Goal: Information Seeking & Learning: Understand process/instructions

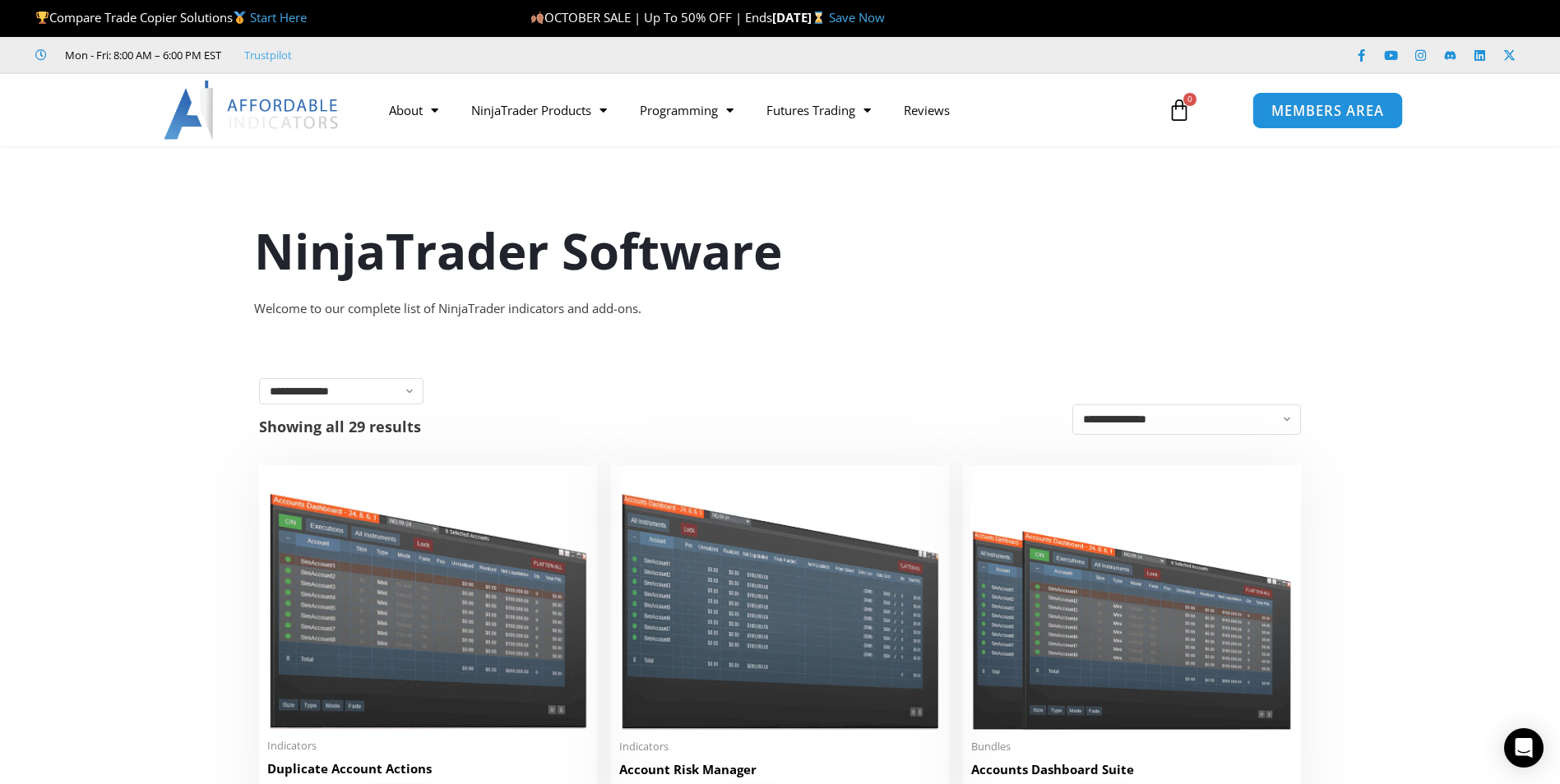
click at [1280, 113] on span "MEMBERS AREA" at bounding box center [1327, 111] width 112 height 14
click at [550, 117] on link "NinjaTrader Products" at bounding box center [539, 110] width 169 height 38
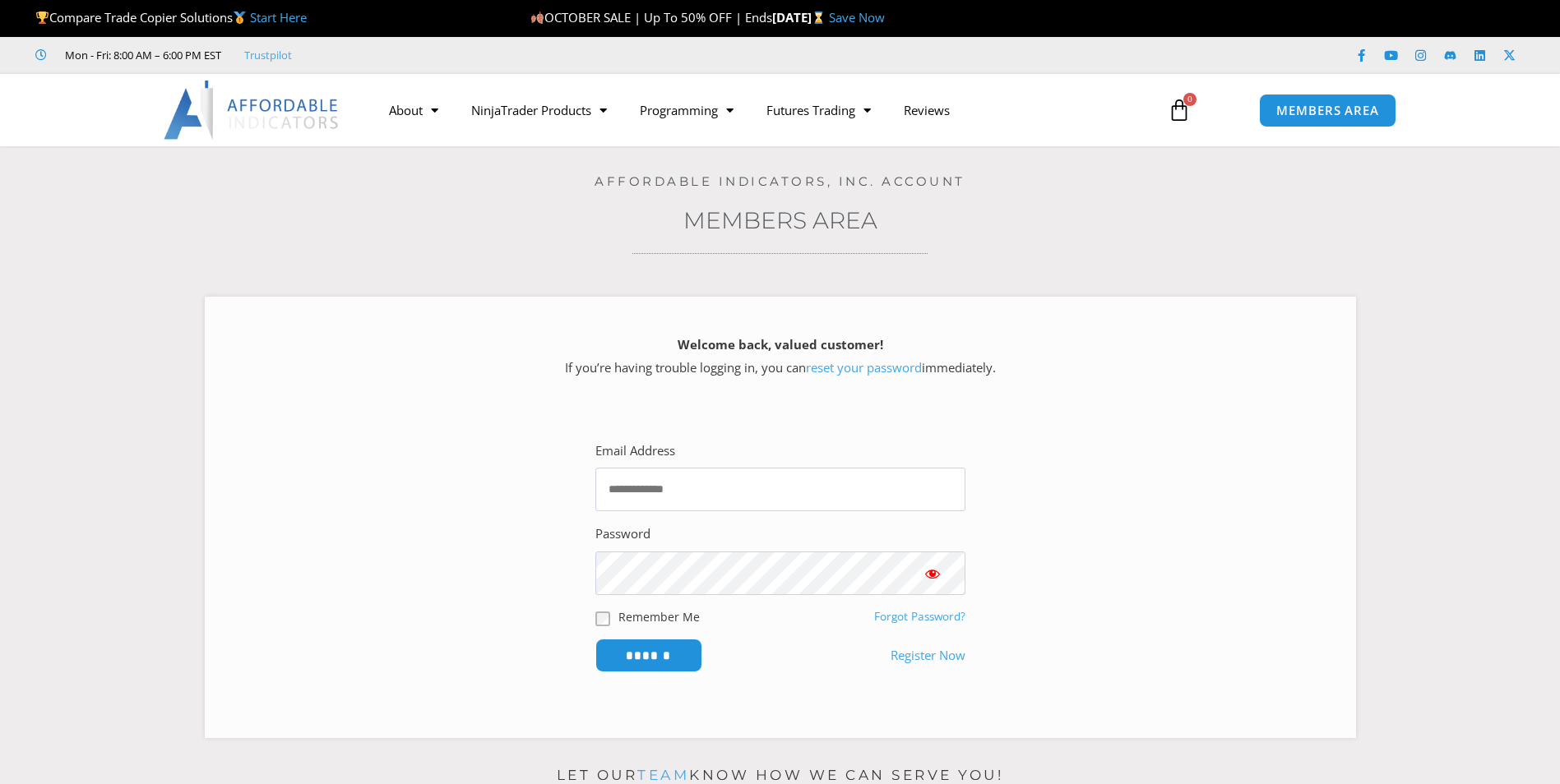
click at [511, 202] on div "Home / Members Area Affordable Indicators, Inc. Account Members Area Welcome ba…" at bounding box center [780, 448] width 1478 height 604
type input "**********"
click at [543, 116] on link "NinjaTrader Products" at bounding box center [539, 110] width 169 height 38
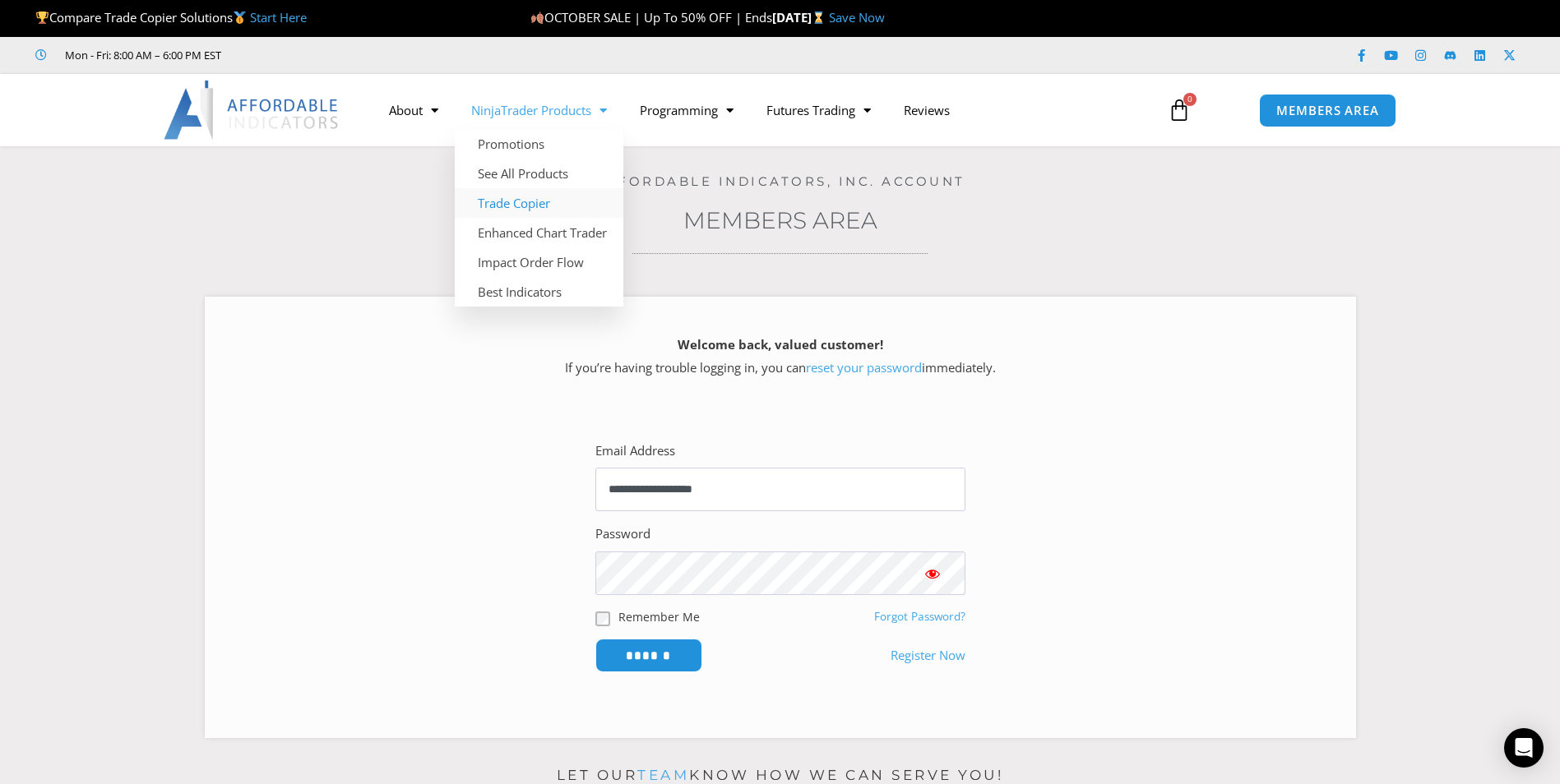
click at [515, 212] on link "Trade Copier" at bounding box center [539, 203] width 169 height 30
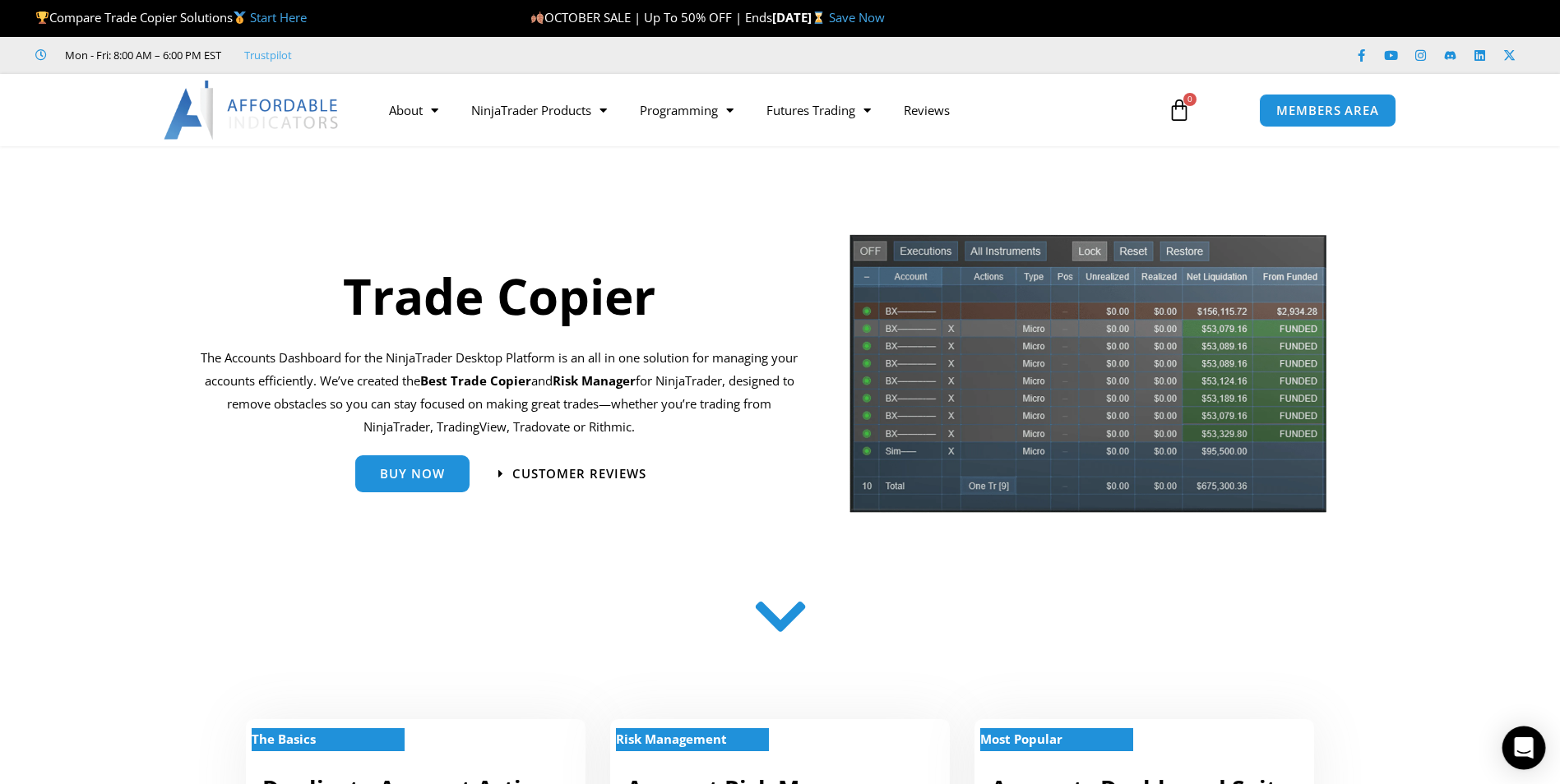
click at [1525, 738] on div "Open Intercom Messenger" at bounding box center [1524, 748] width 44 height 44
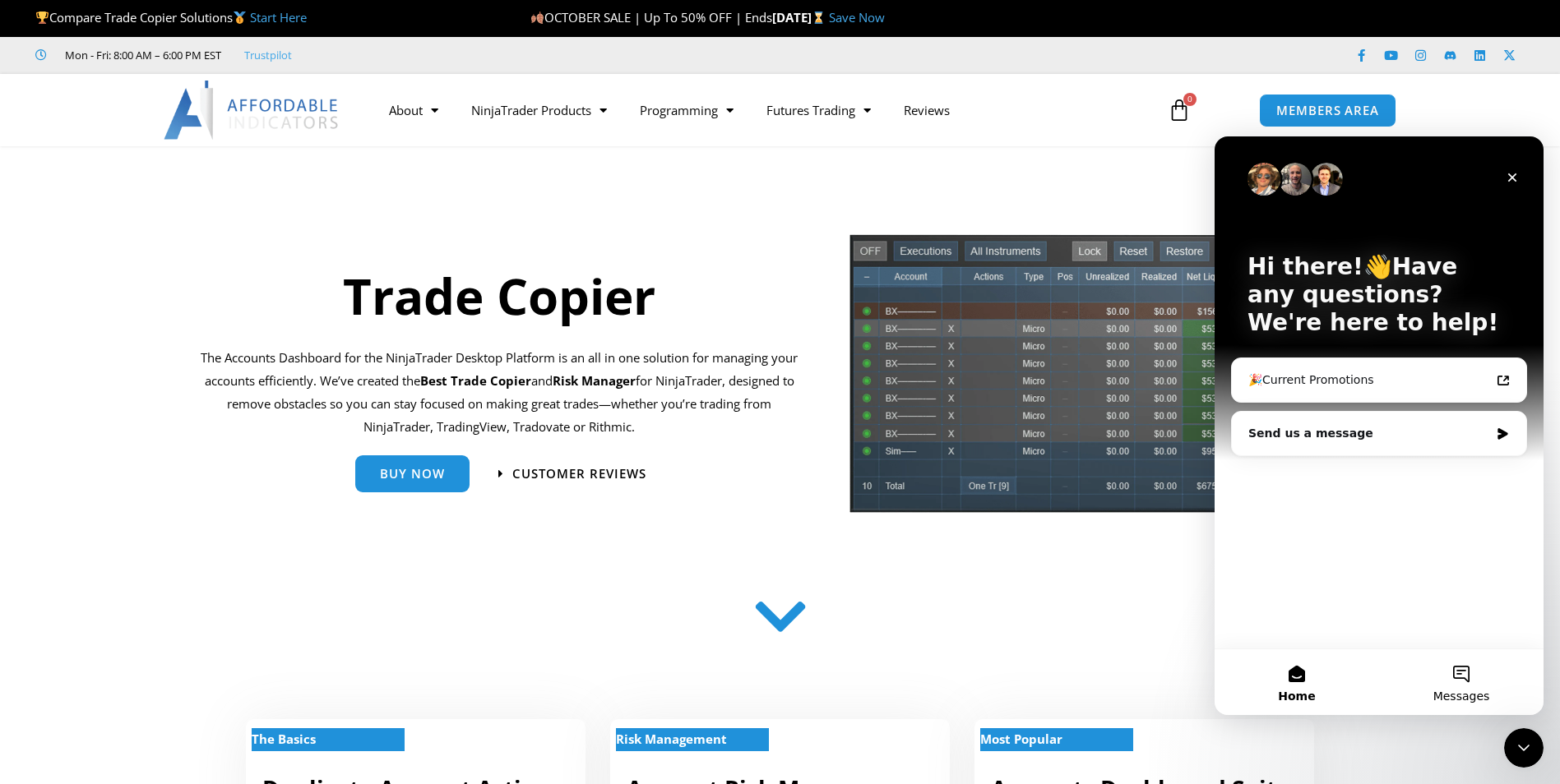
click at [1459, 686] on button "Messages" at bounding box center [1461, 682] width 165 height 66
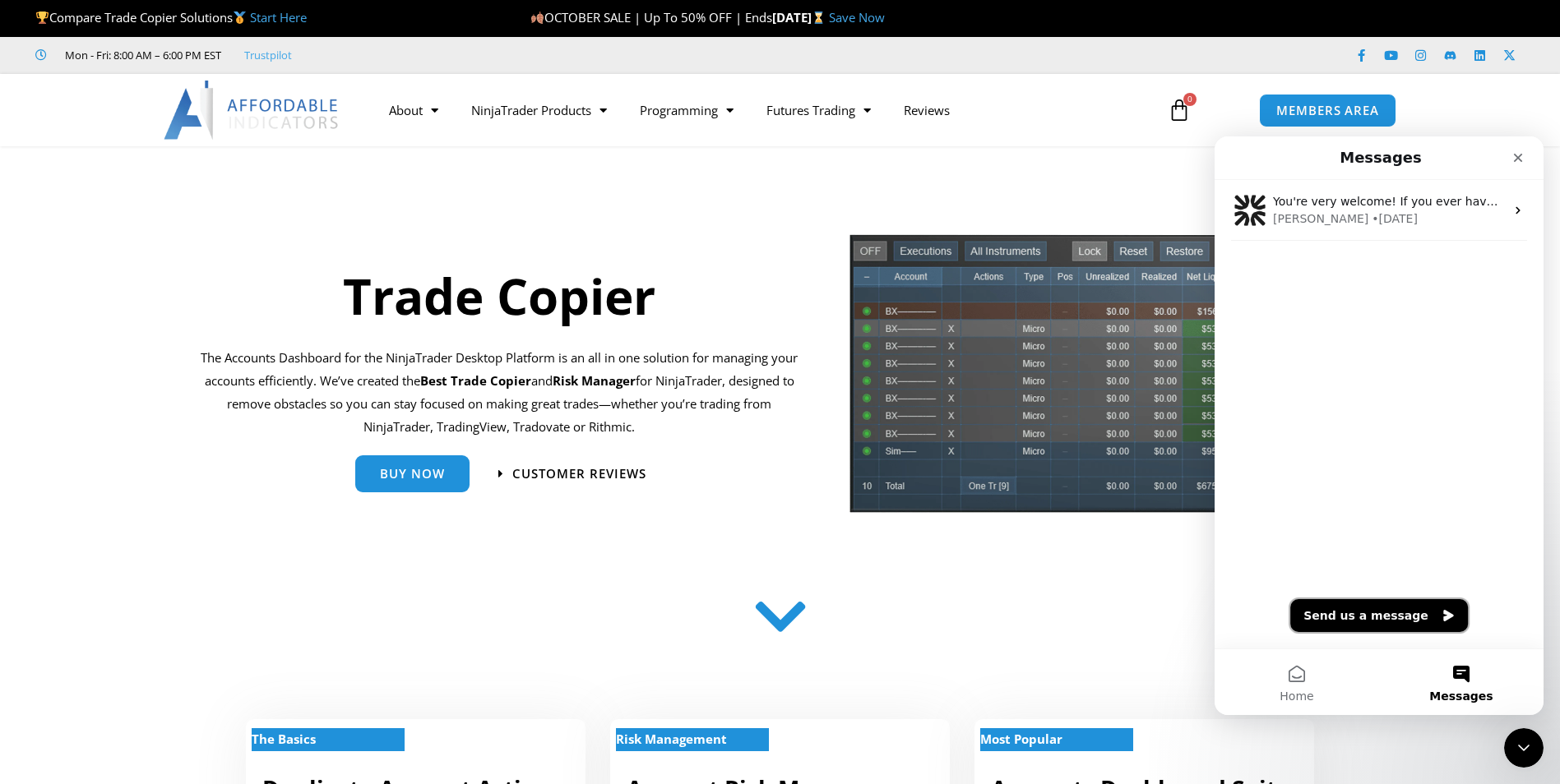
click at [1419, 607] on button "Send us a message" at bounding box center [1378, 615] width 177 height 33
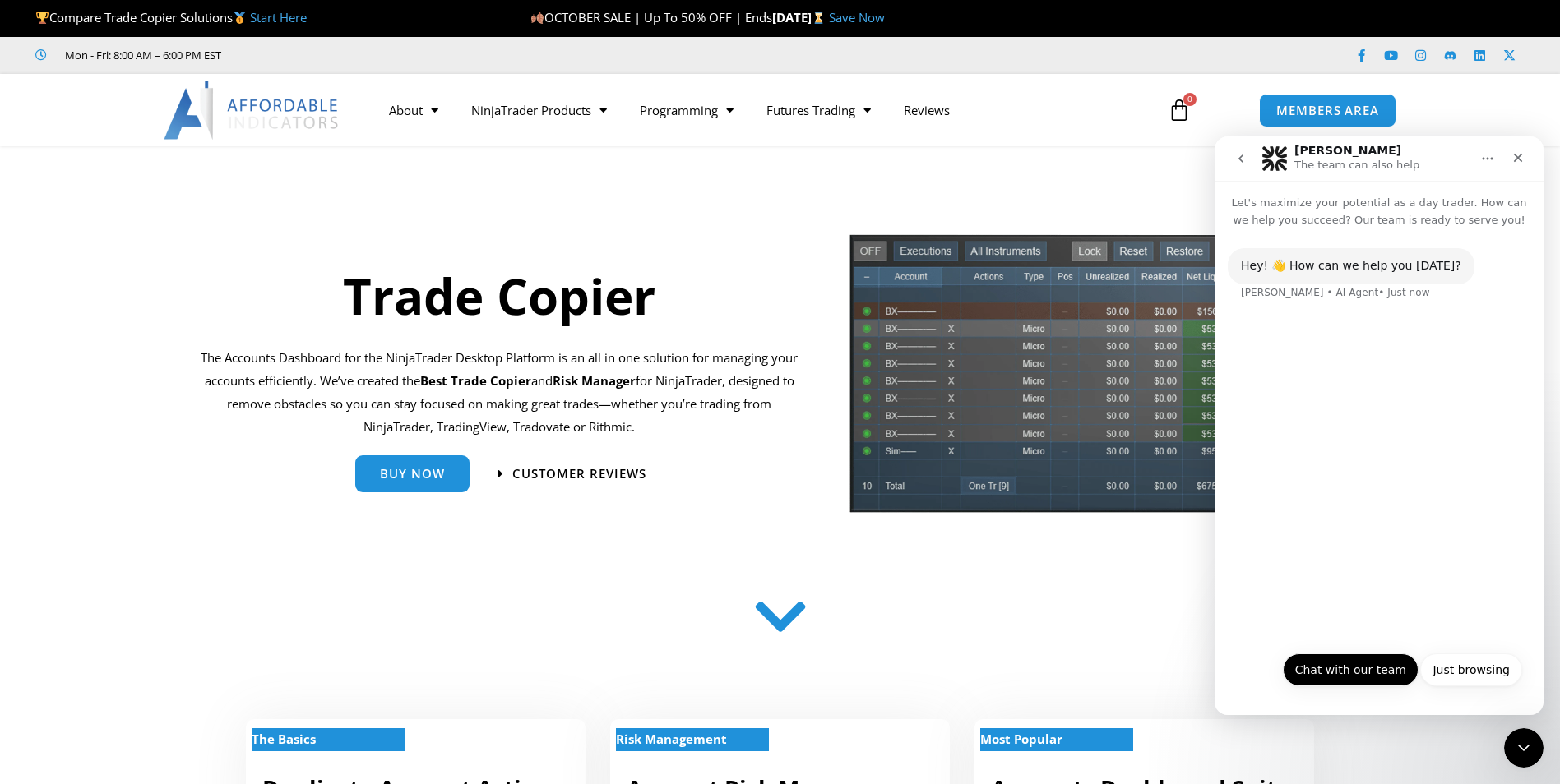
click at [1342, 668] on button "Chat with our team" at bounding box center [1351, 670] width 135 height 33
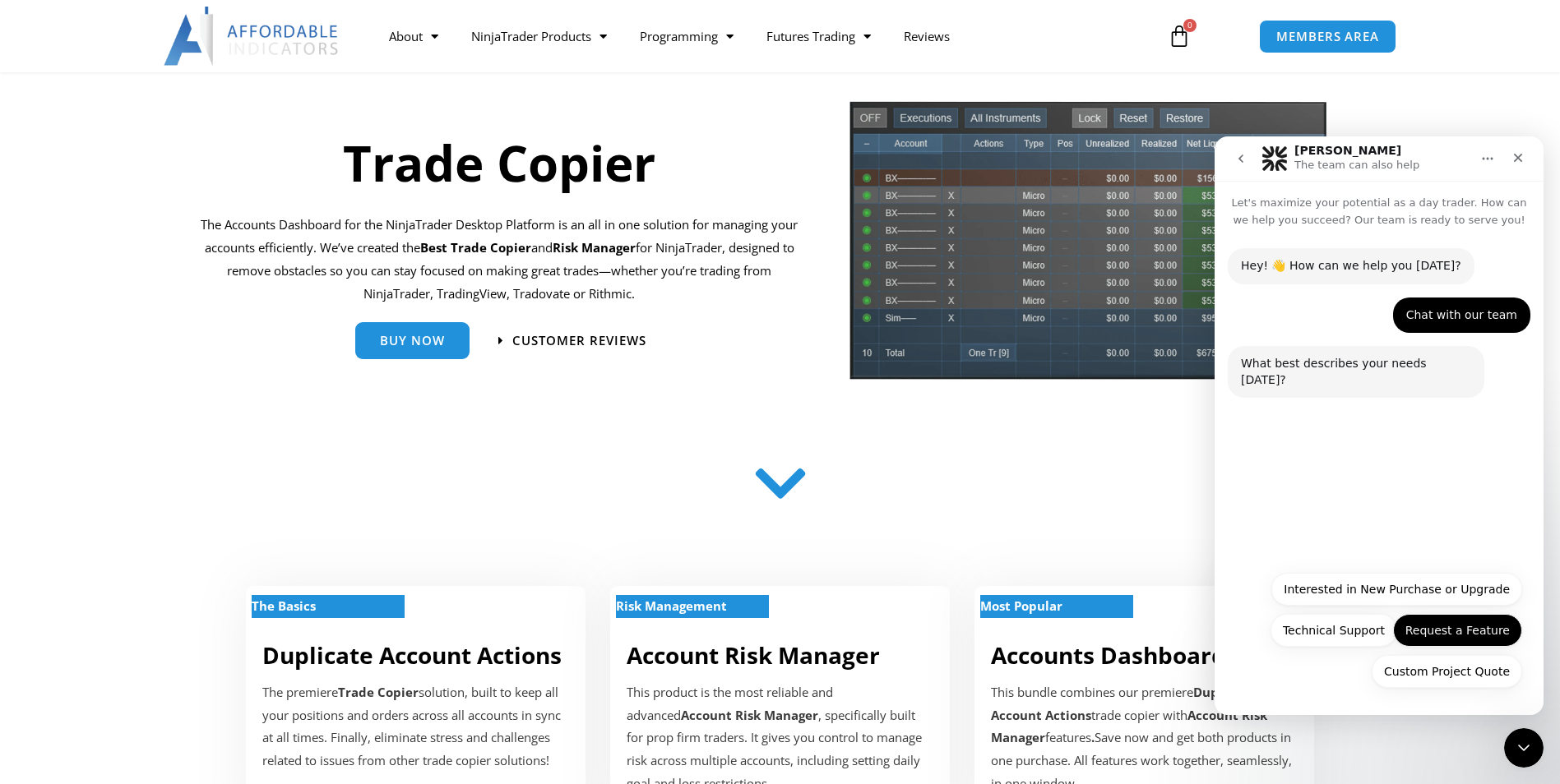
scroll to position [137, 0]
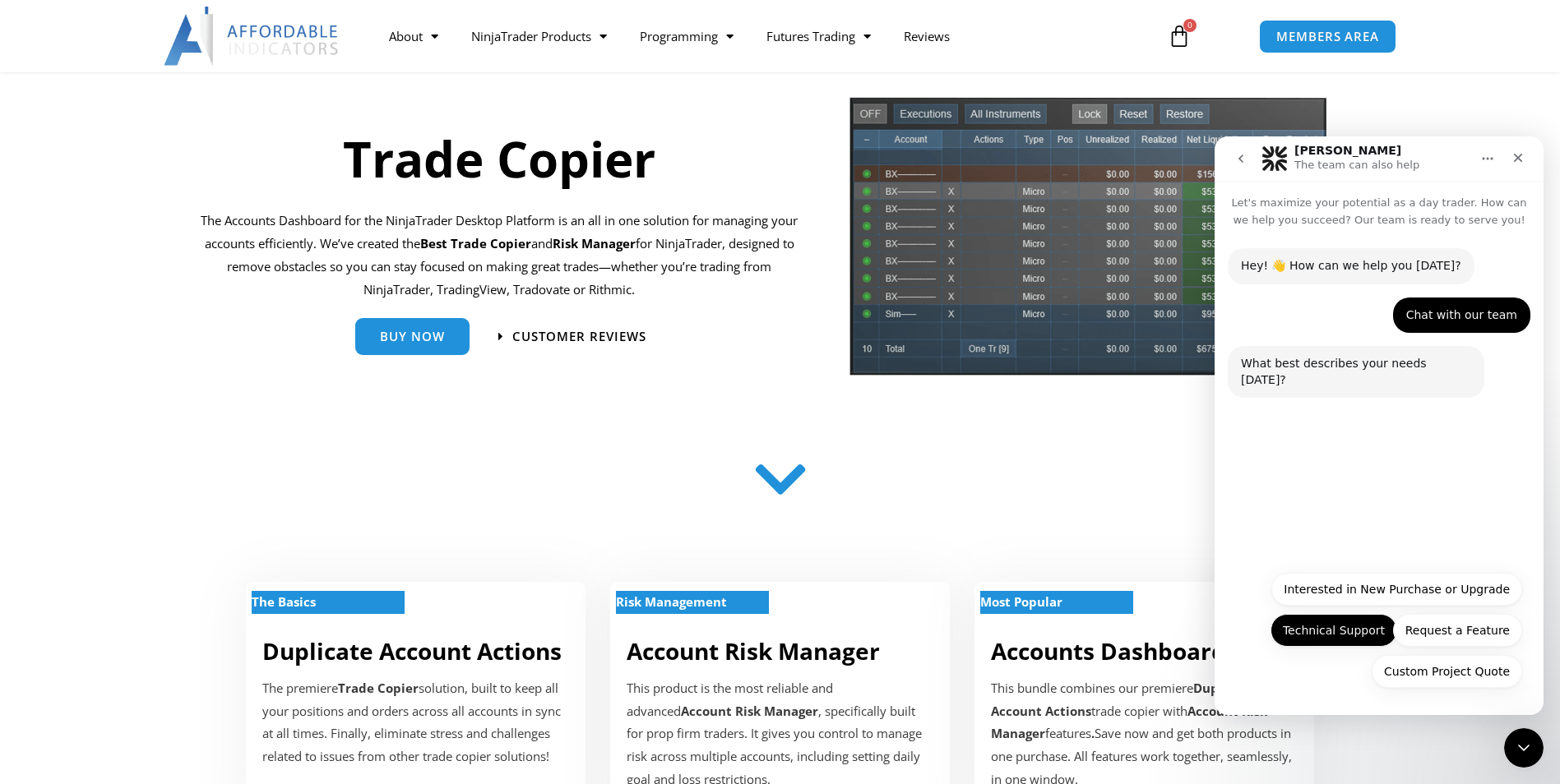
click at [1373, 630] on button "Technical Support" at bounding box center [1334, 631] width 127 height 33
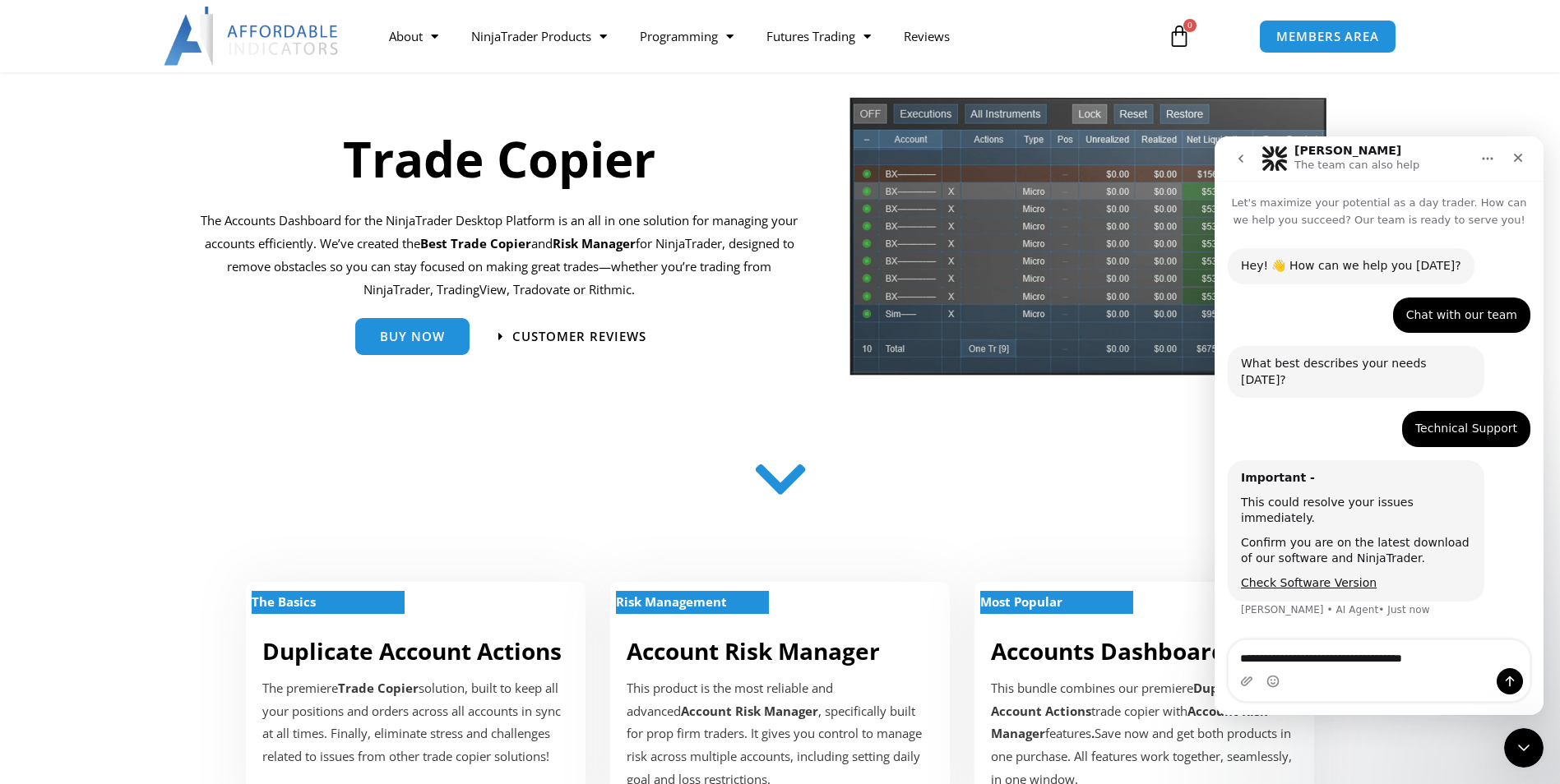
type textarea "**********"
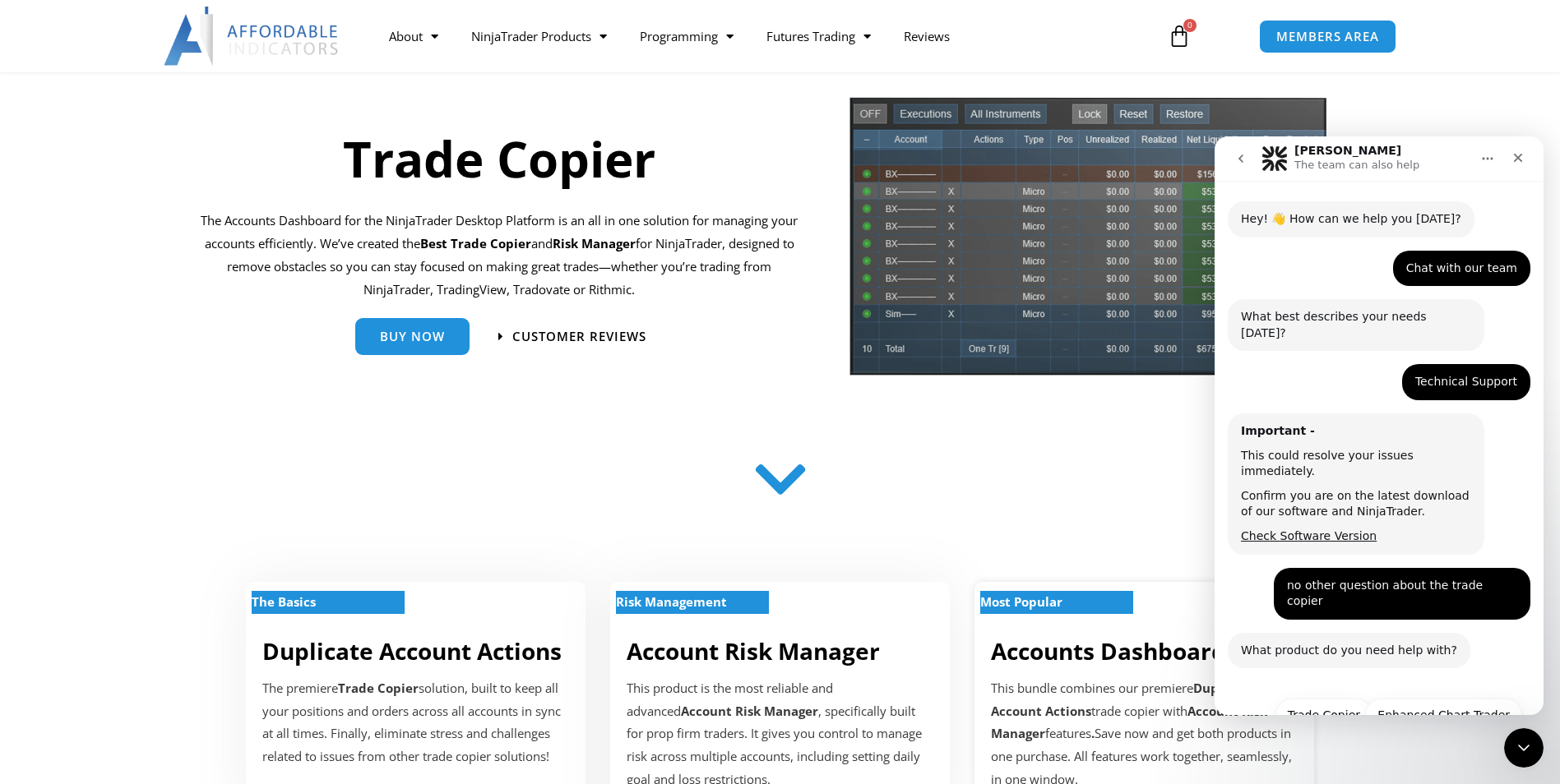
scroll to position [84, 0]
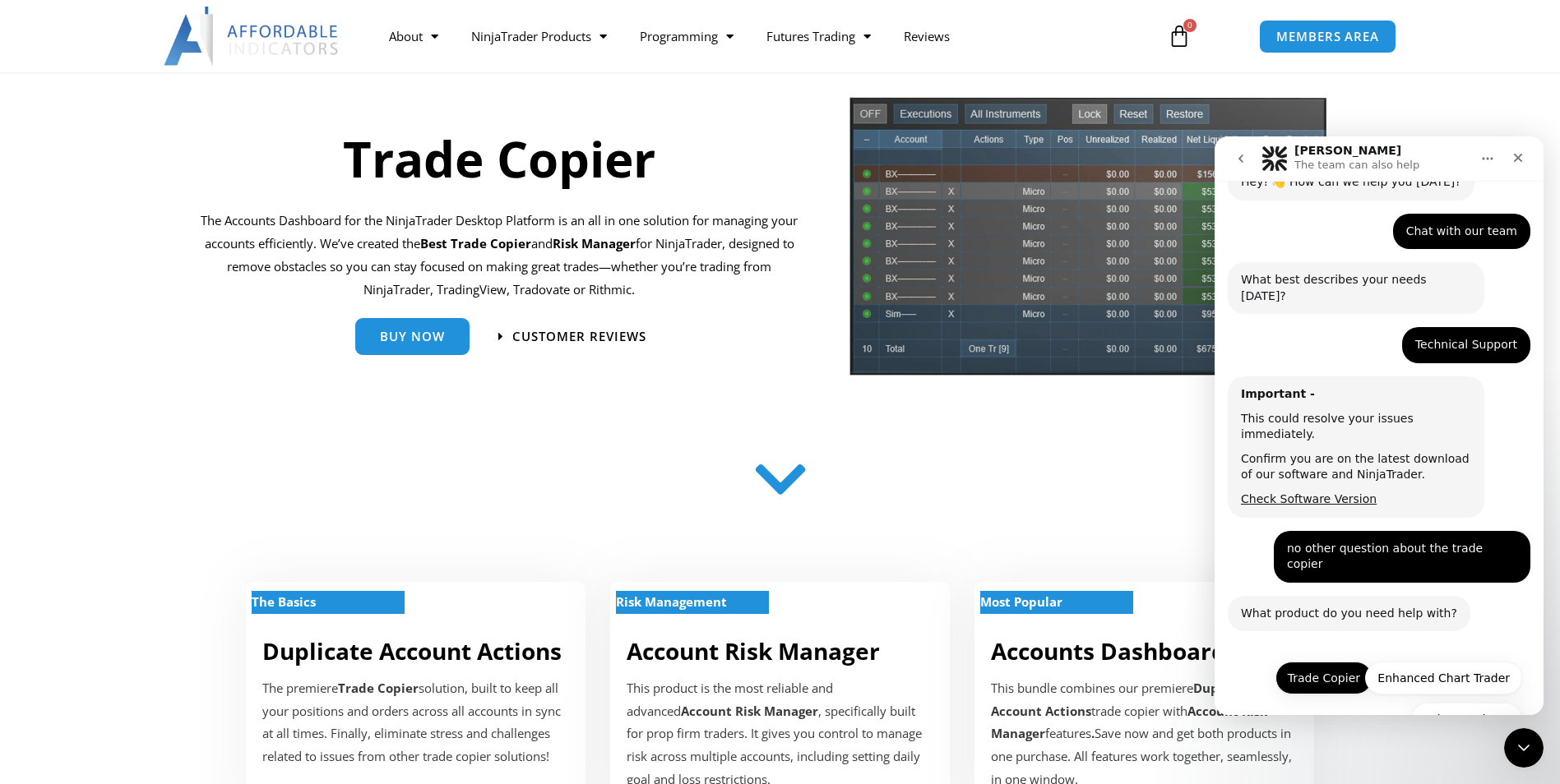
click at [1307, 661] on button "Trade Copier" at bounding box center [1323, 678] width 97 height 33
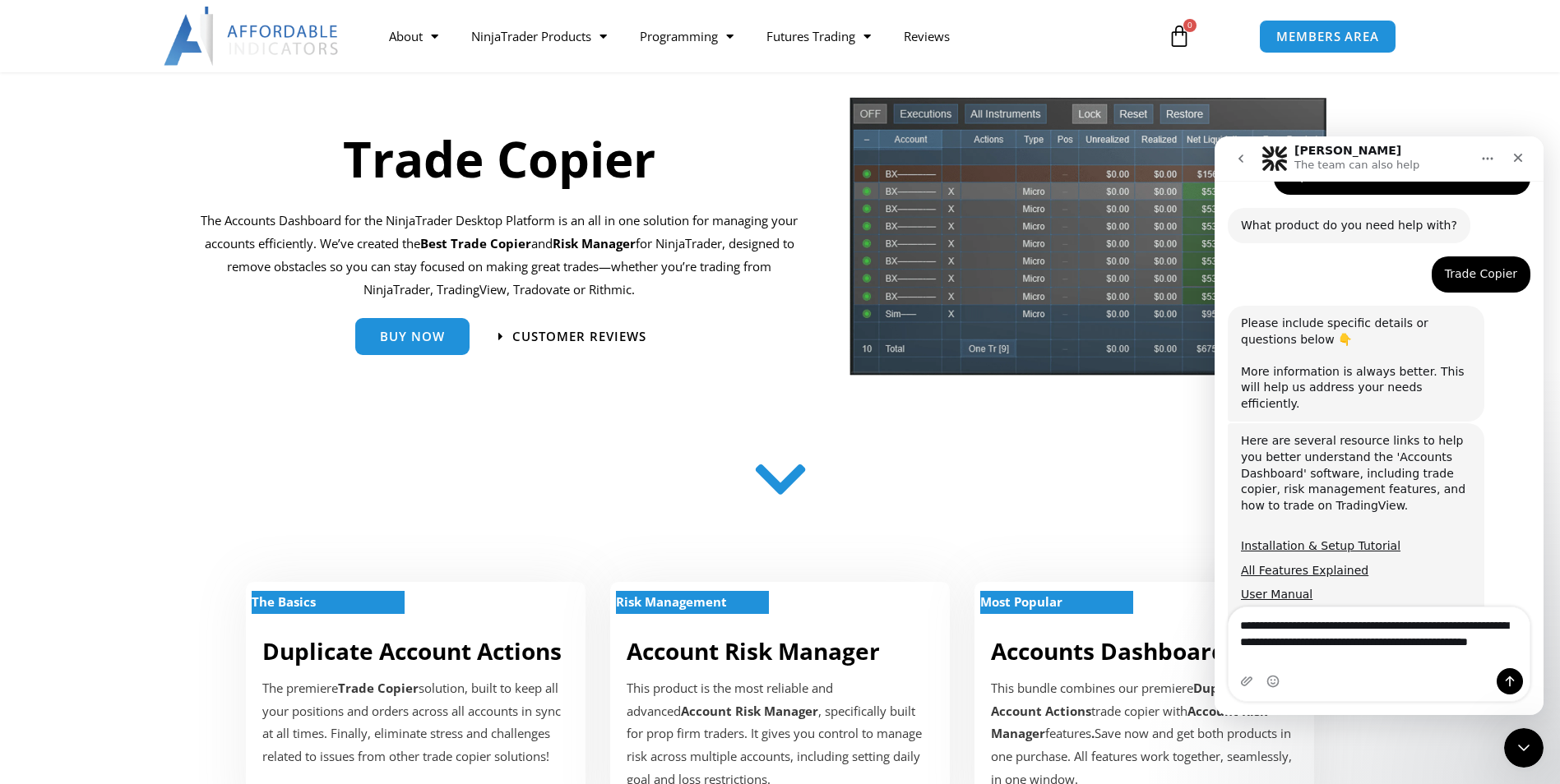
scroll to position [510, 0]
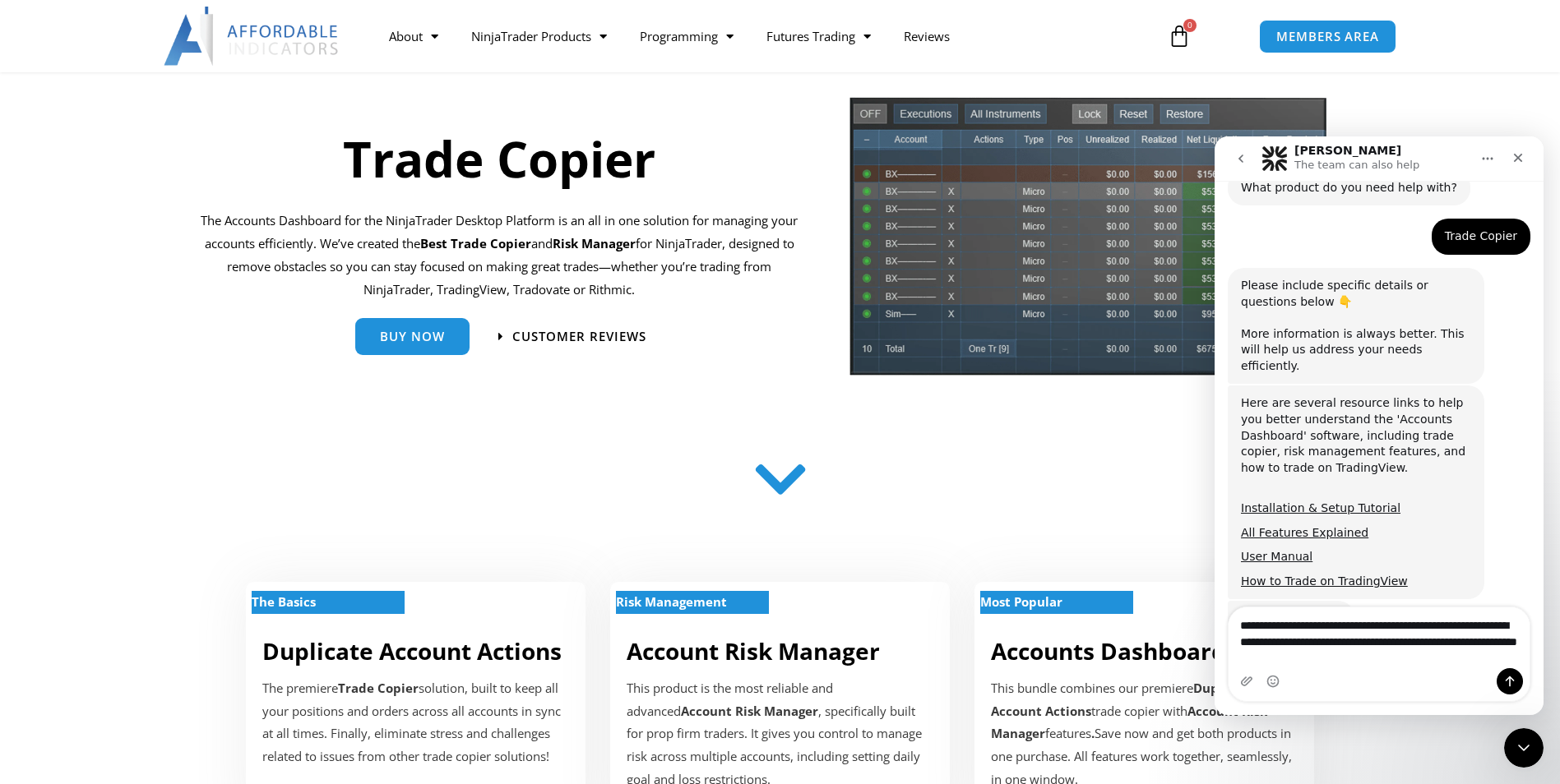
type textarea "**********"
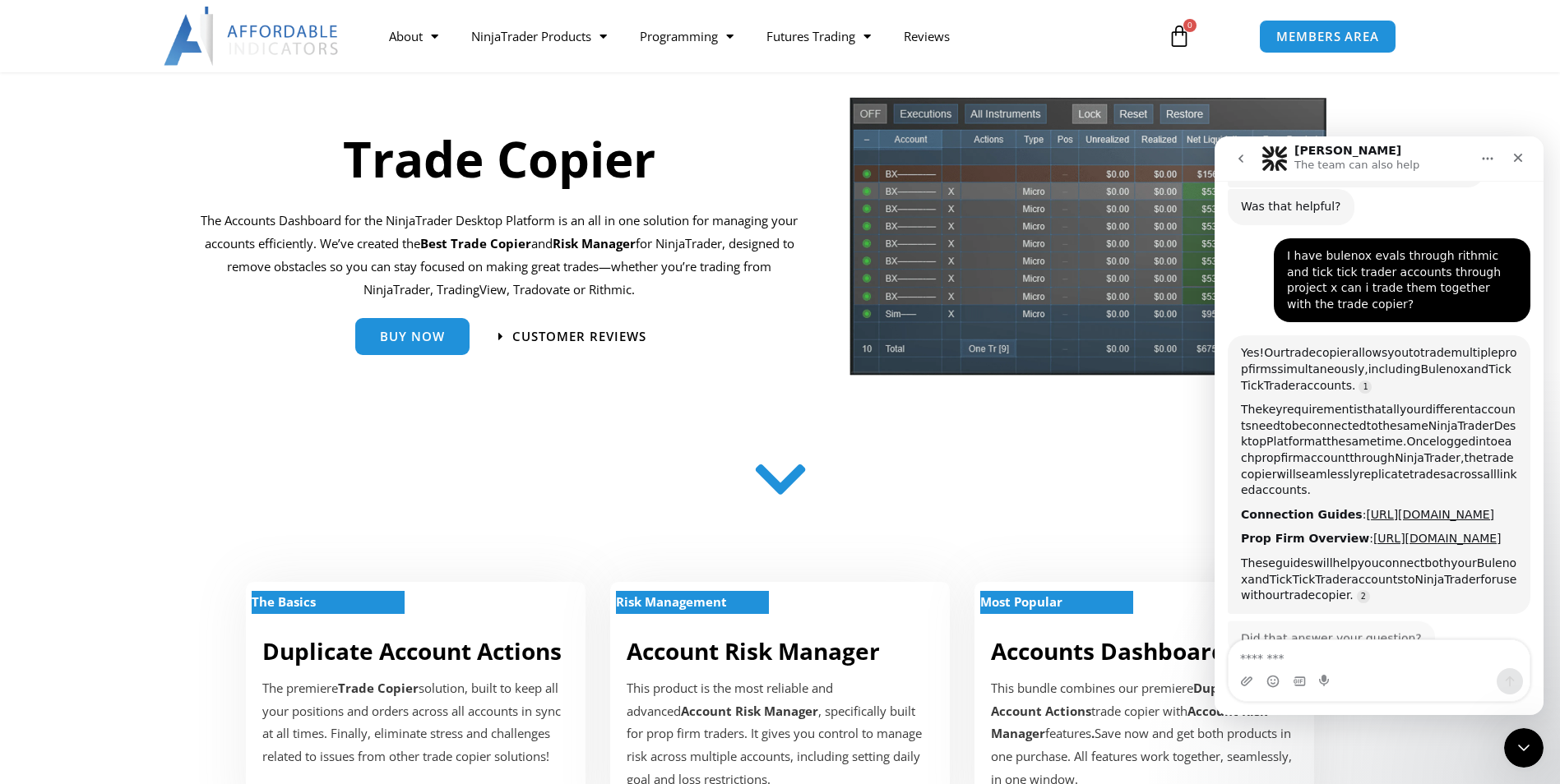
scroll to position [935, 0]
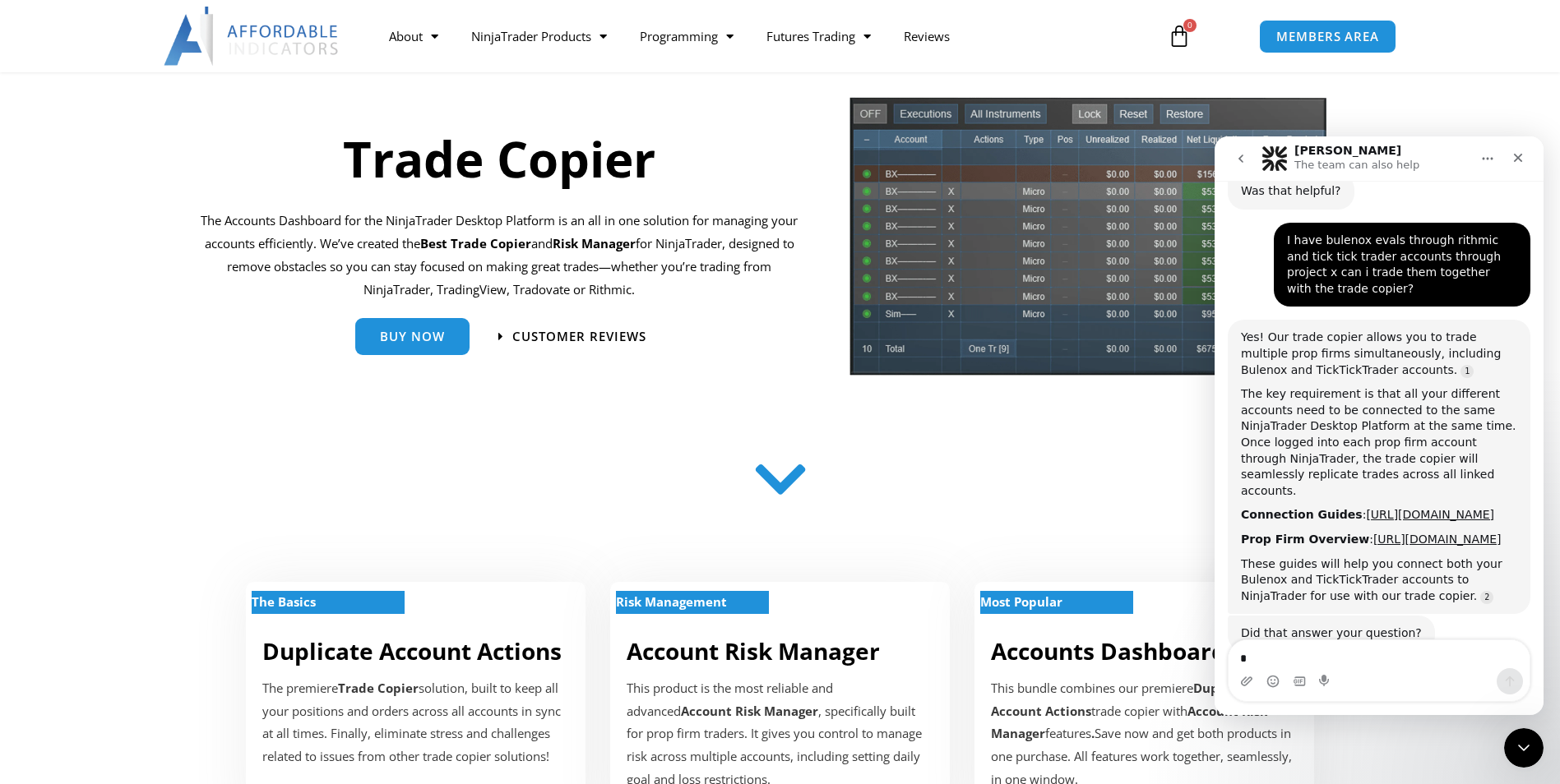
type textarea "**"
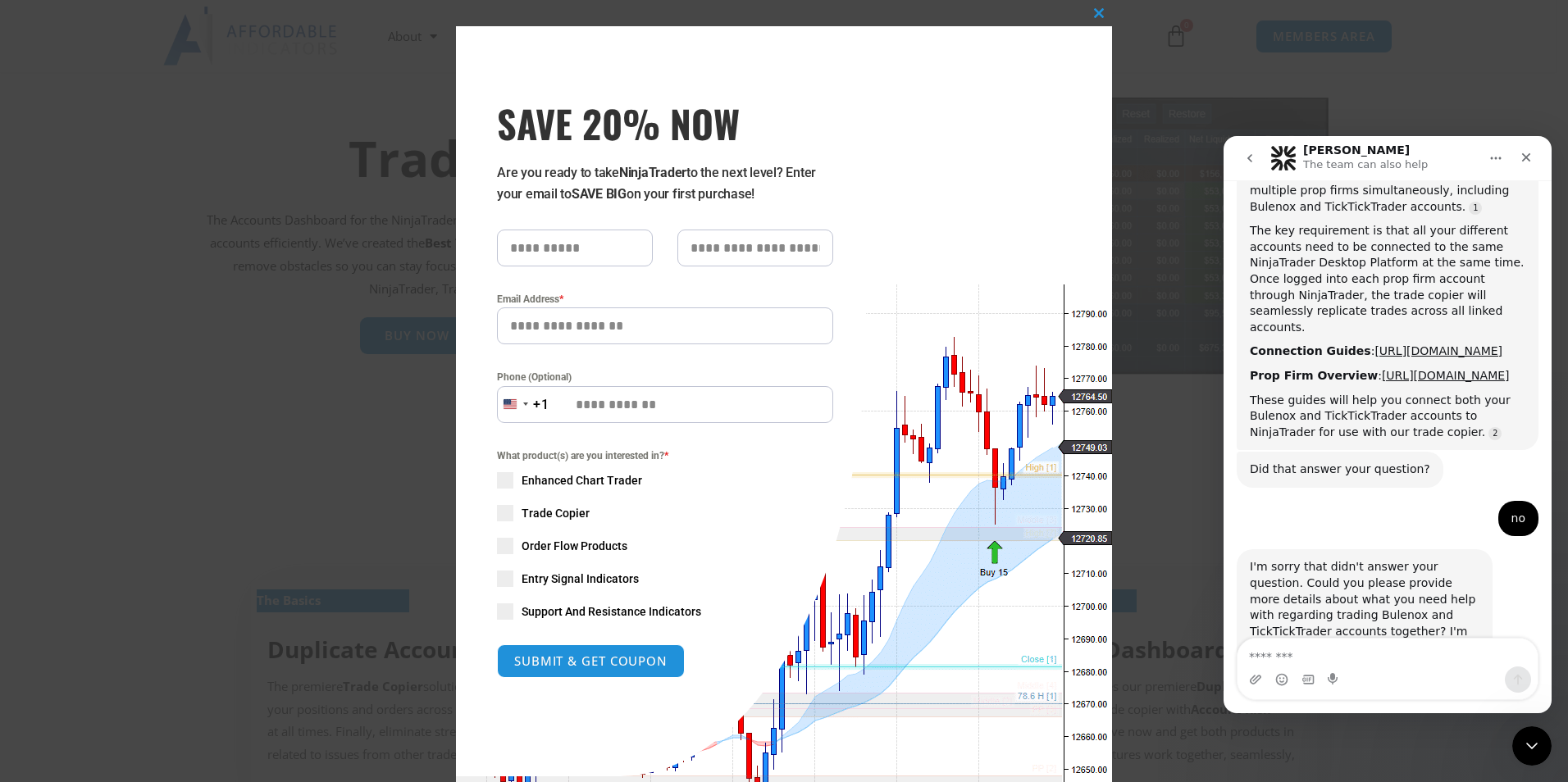
scroll to position [821, 0]
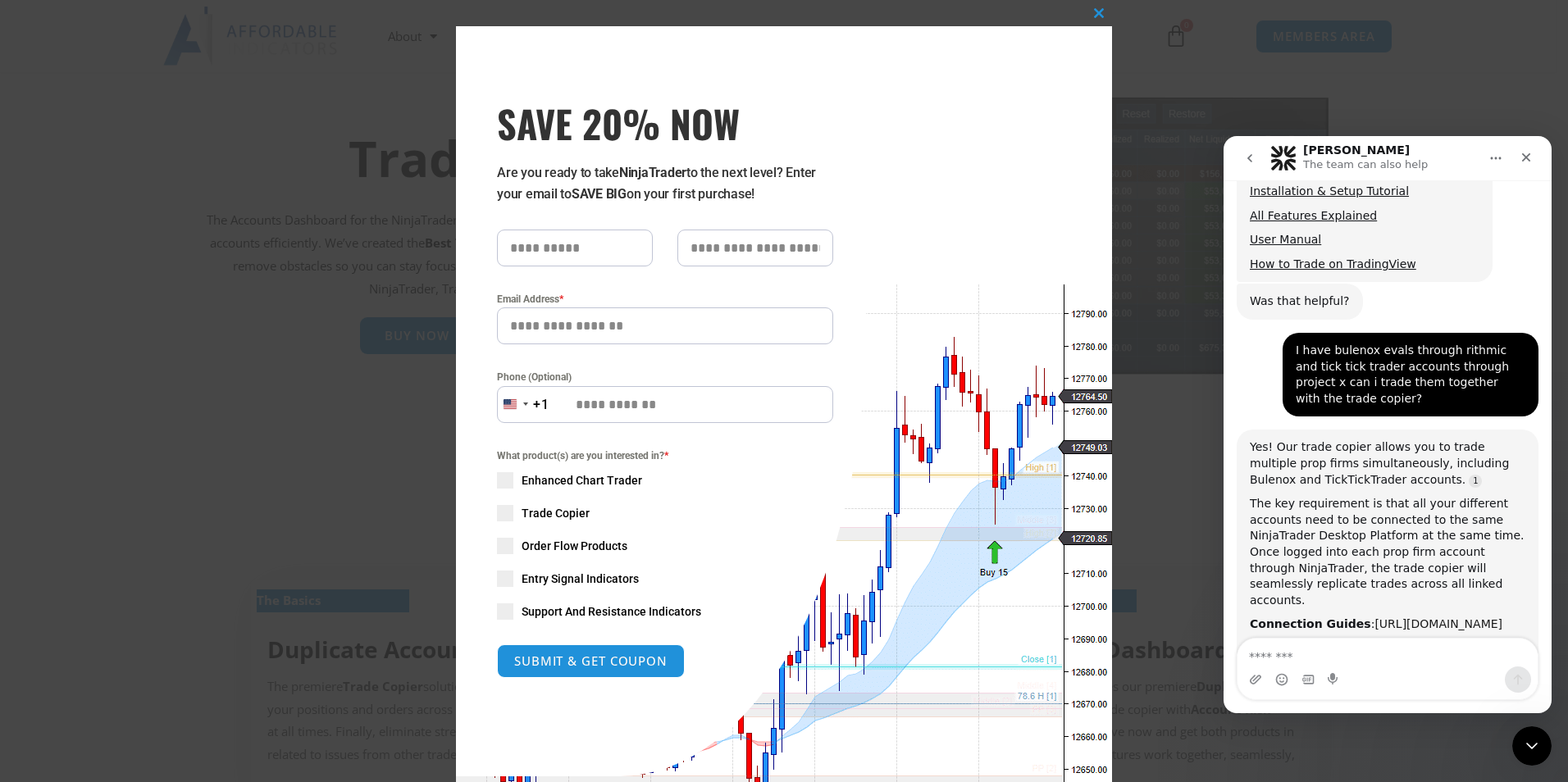
click at [1375, 617] on link "https://affordableindicators.com/connection-guides/" at bounding box center [1439, 623] width 128 height 13
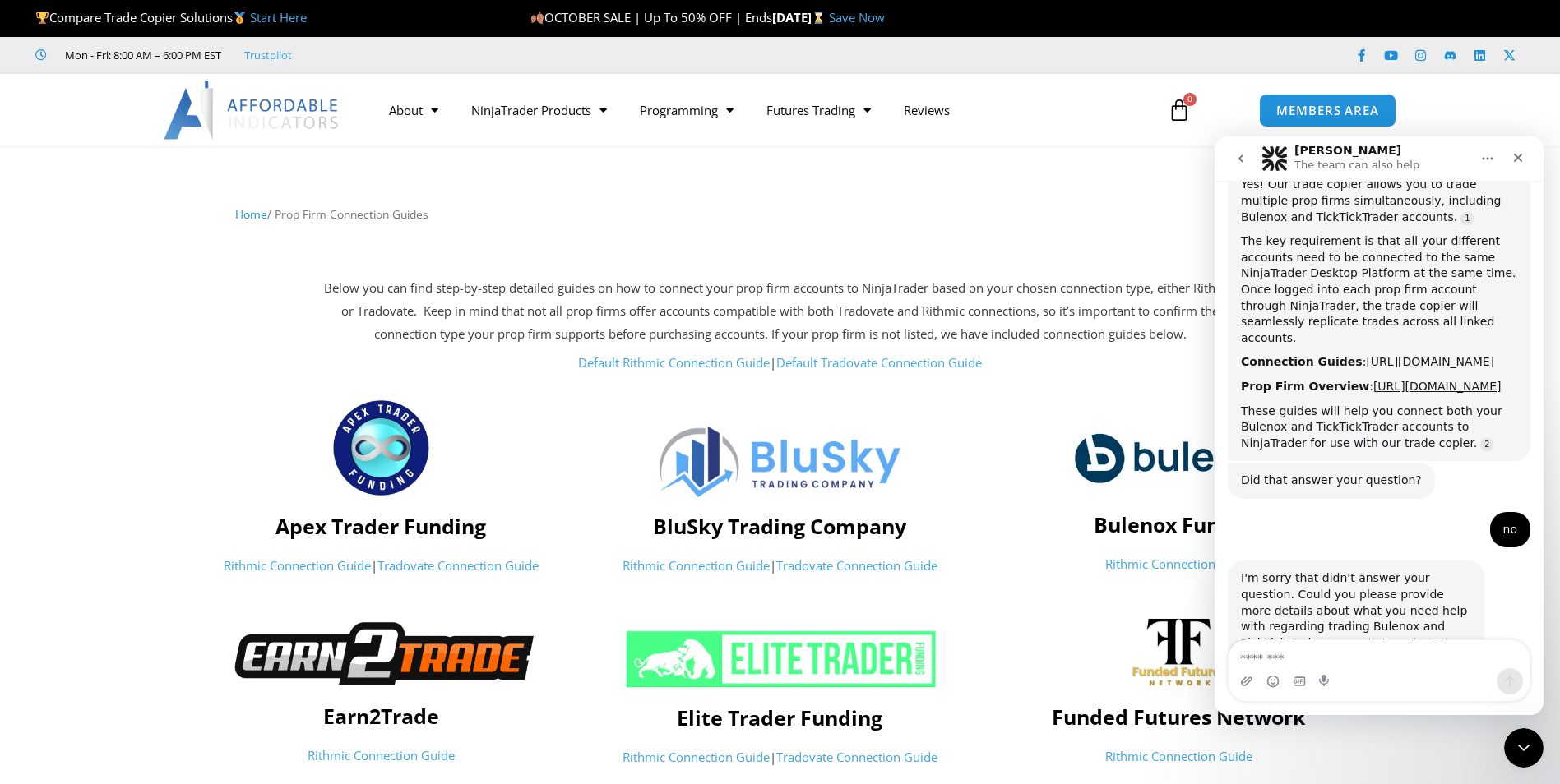
scroll to position [1098, 0]
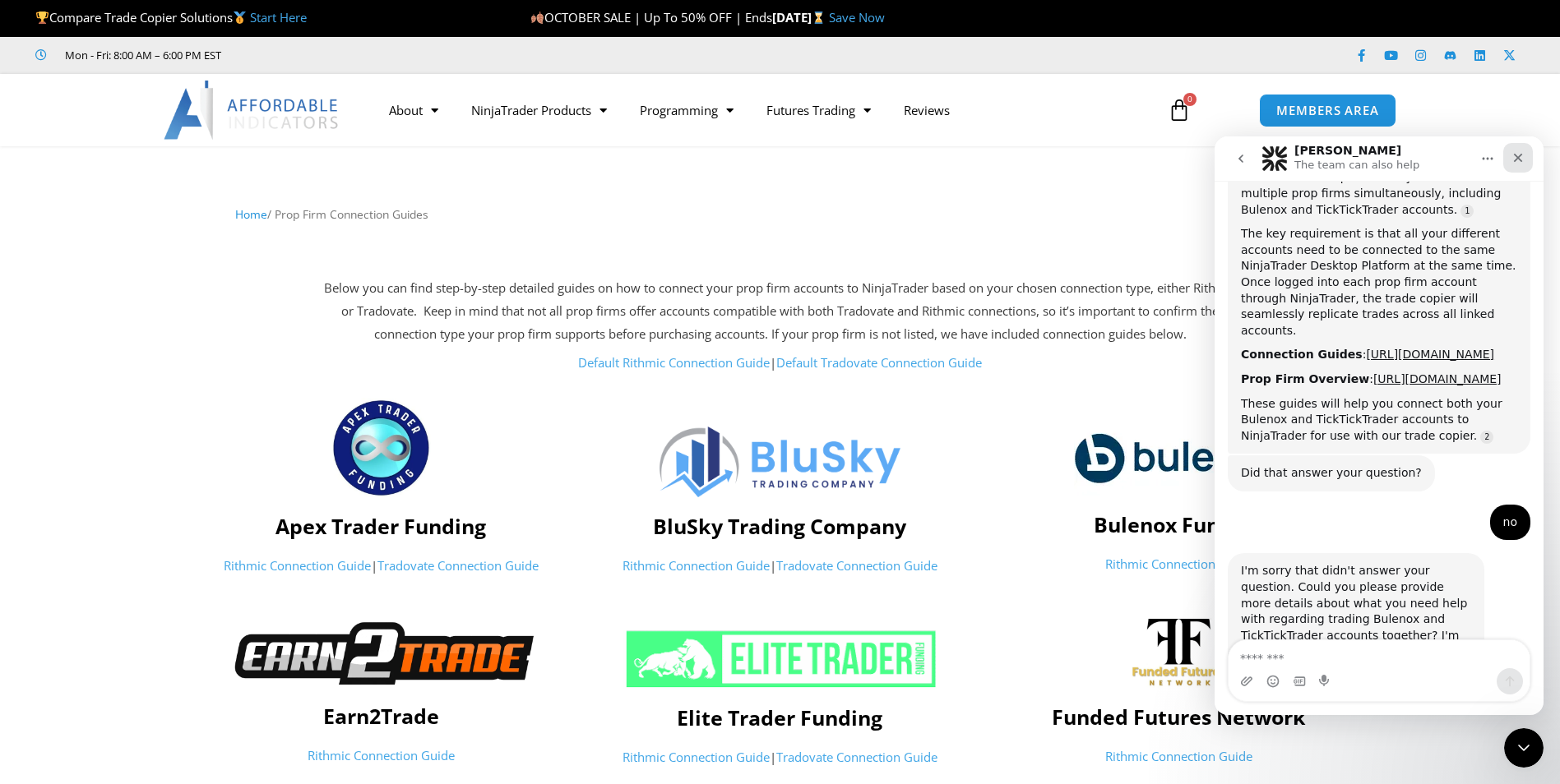
click at [1520, 161] on icon "Close" at bounding box center [1517, 158] width 13 height 13
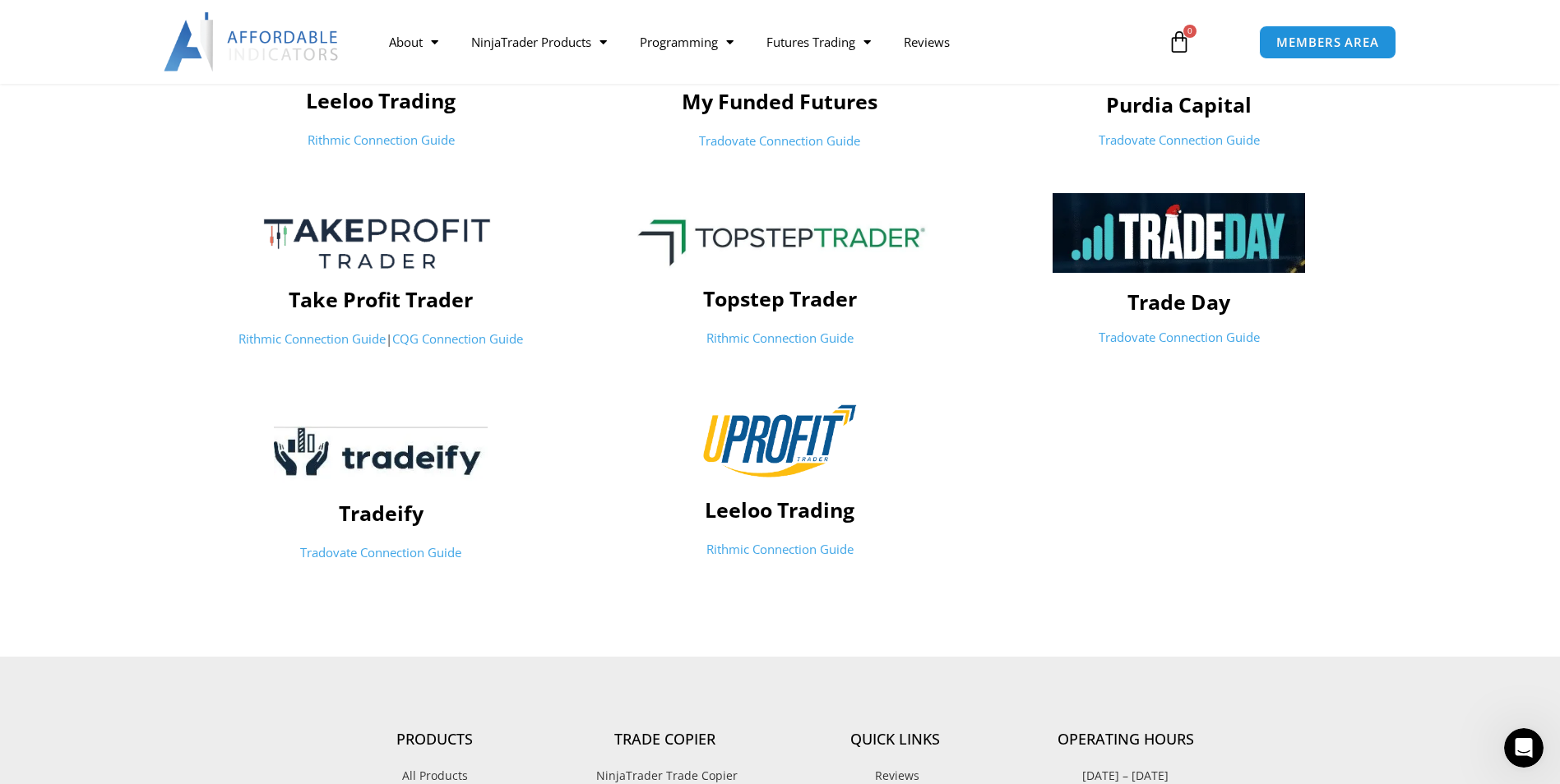
scroll to position [822, 0]
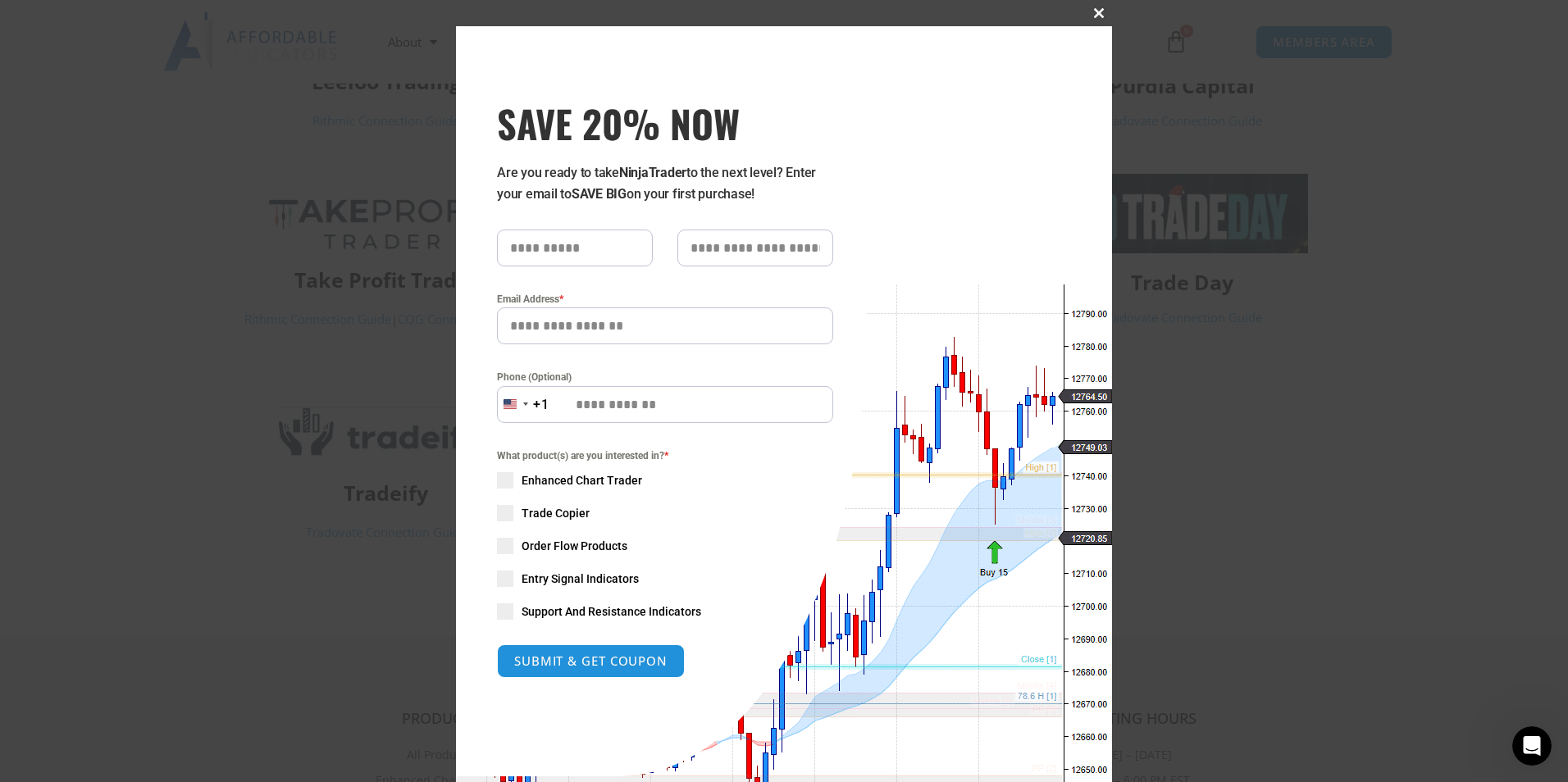
click at [1102, 10] on span "SAVE 20% NOW popup" at bounding box center [1099, 14] width 27 height 10
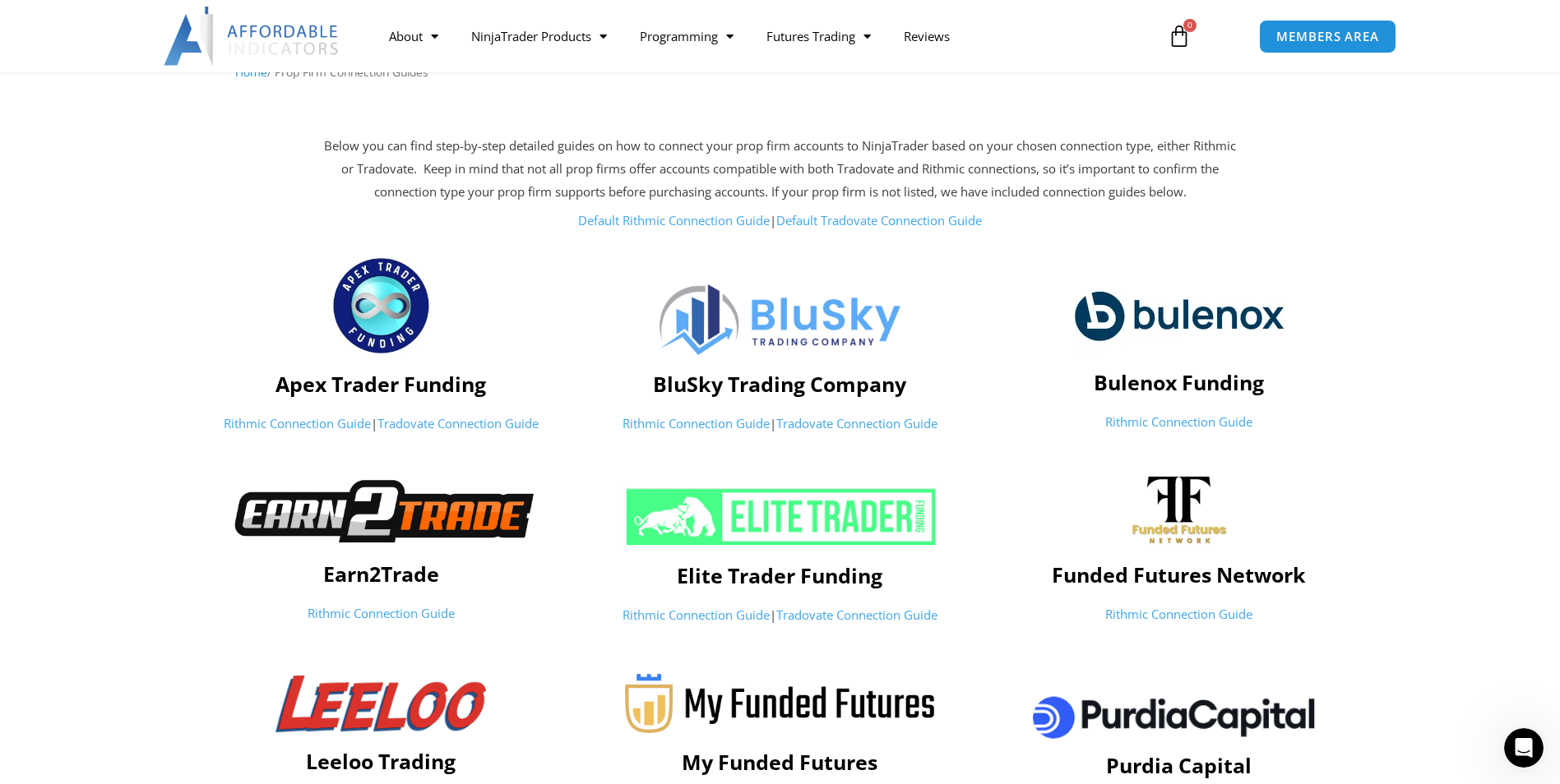
scroll to position [137, 0]
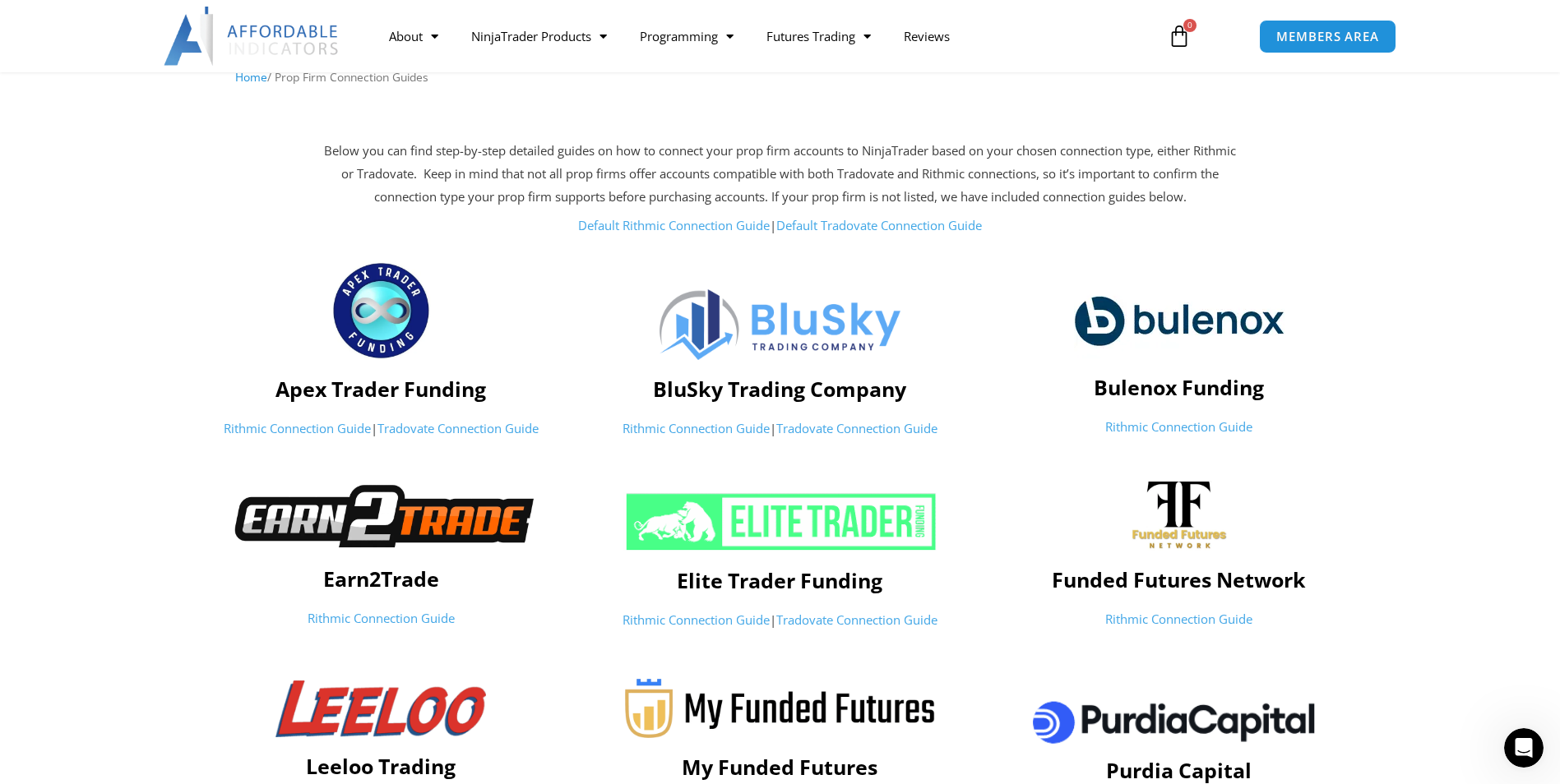
click at [841, 225] on link "Default Tradovate Connection Guide" at bounding box center [879, 224] width 206 height 16
